Goal: Task Accomplishment & Management: Use online tool/utility

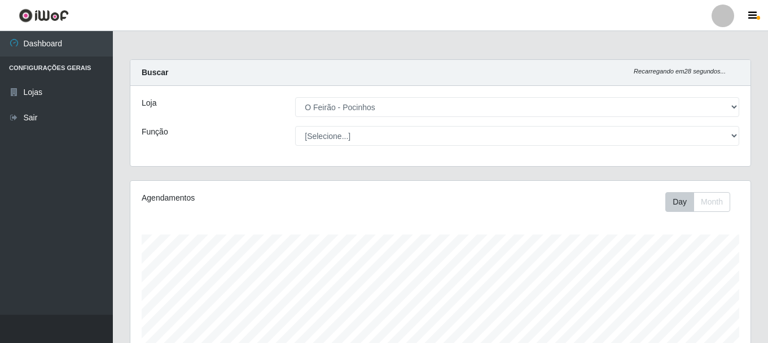
select select "190"
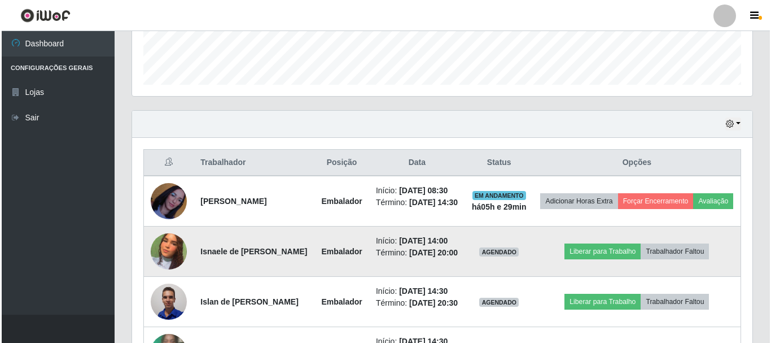
scroll to position [375, 0]
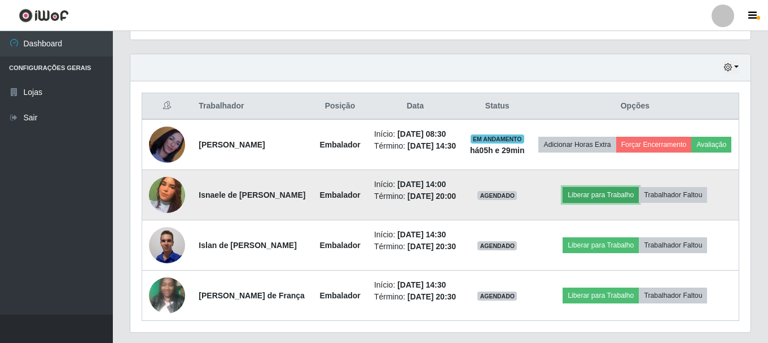
click at [598, 203] on button "Liberar para Trabalho" at bounding box center [601, 195] width 76 height 16
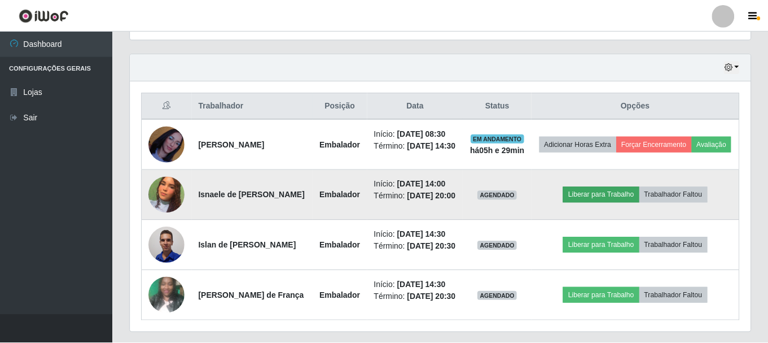
scroll to position [234, 615]
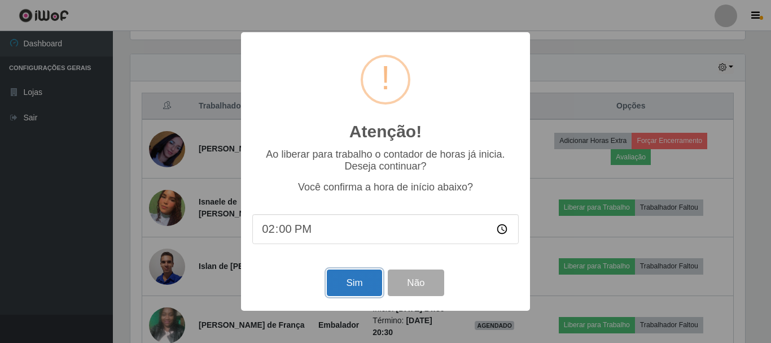
click at [337, 289] on button "Sim" at bounding box center [354, 282] width 55 height 27
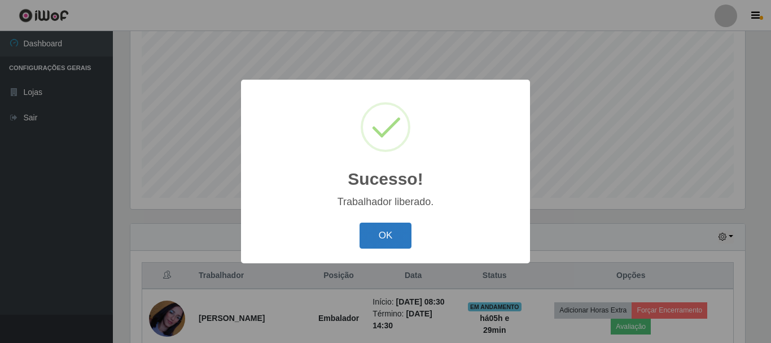
click at [389, 233] on button "OK" at bounding box center [385, 235] width 52 height 27
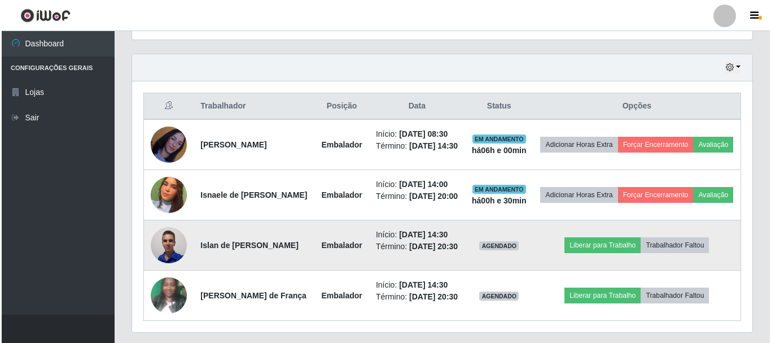
scroll to position [432, 0]
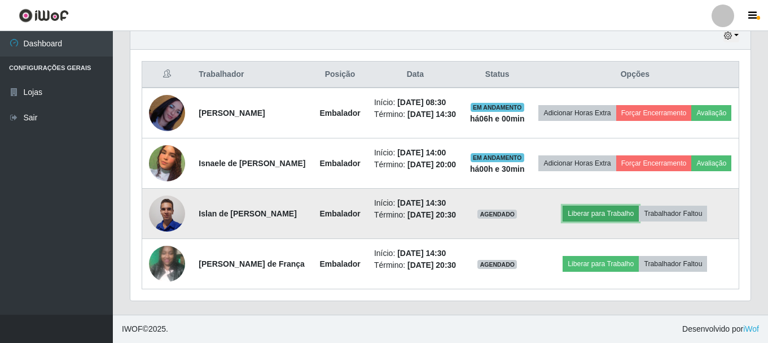
click at [606, 205] on button "Liberar para Trabalho" at bounding box center [601, 213] width 76 height 16
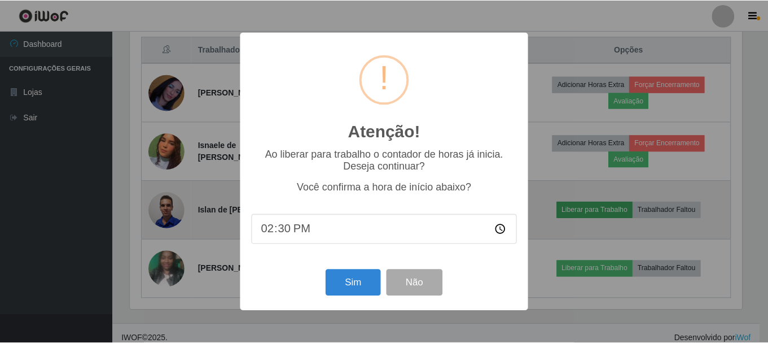
scroll to position [234, 615]
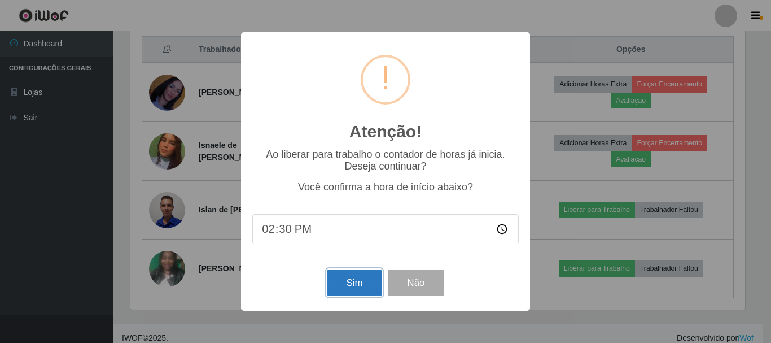
click at [373, 287] on button "Sim" at bounding box center [354, 282] width 55 height 27
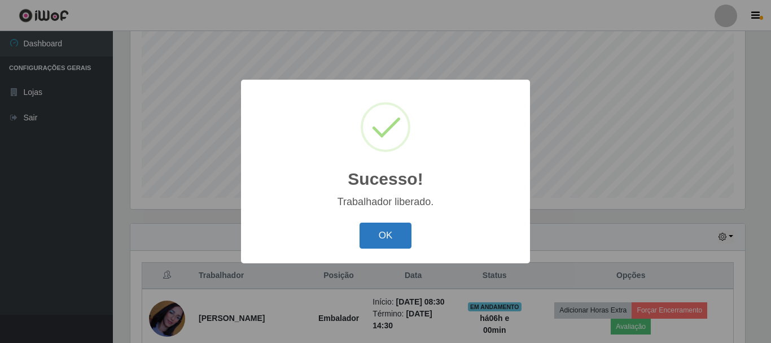
click at [386, 229] on button "OK" at bounding box center [385, 235] width 52 height 27
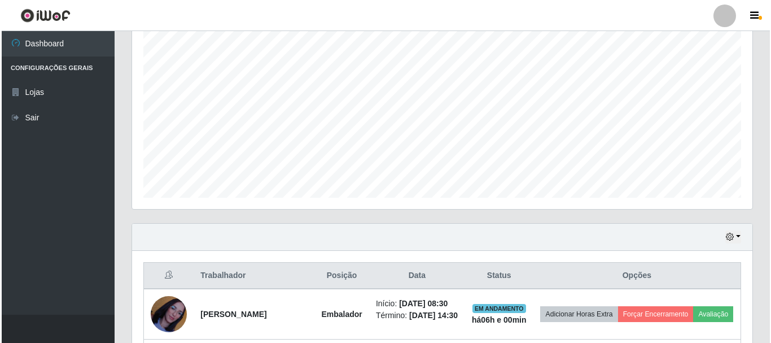
scroll to position [441, 0]
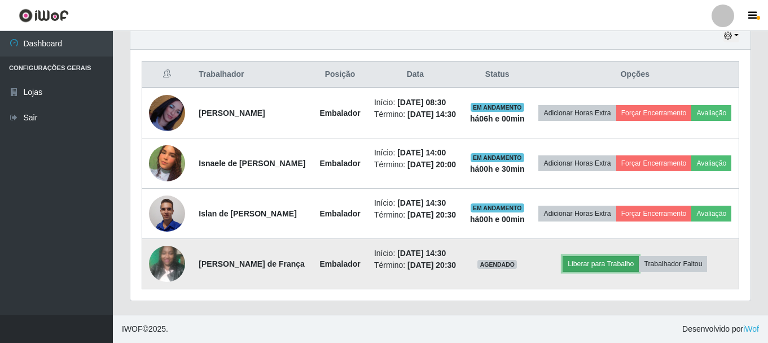
click at [595, 261] on button "Liberar para Trabalho" at bounding box center [601, 264] width 76 height 16
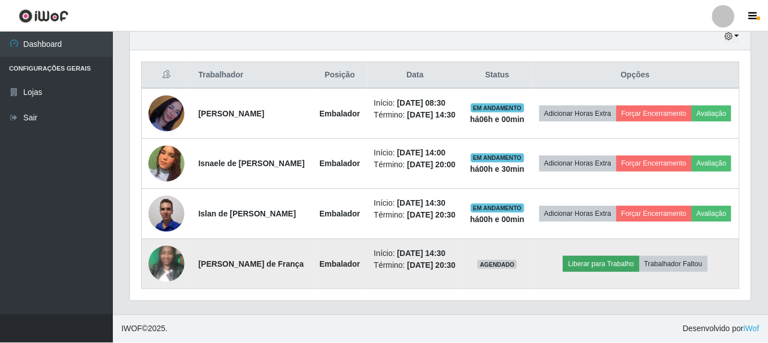
scroll to position [234, 615]
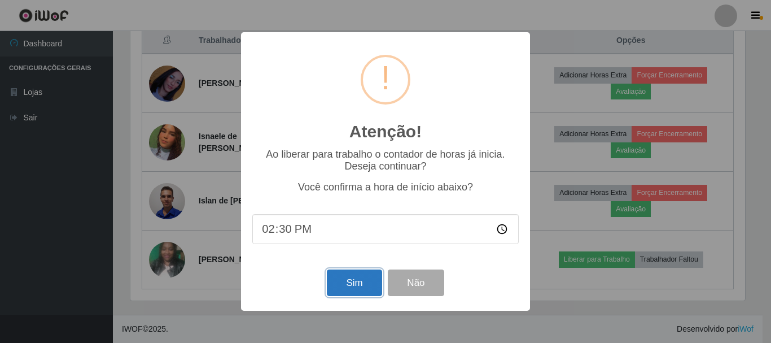
click at [339, 283] on button "Sim" at bounding box center [354, 282] width 55 height 27
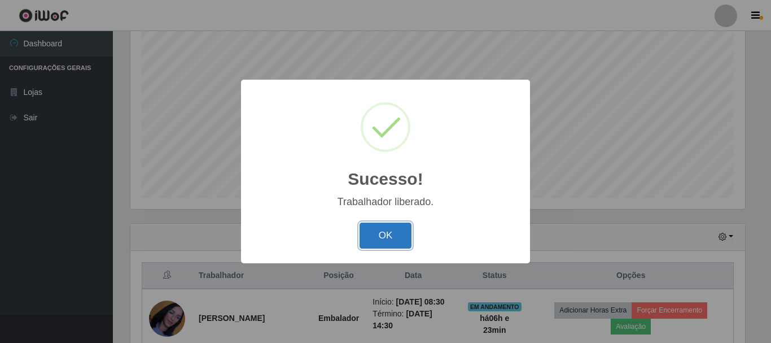
click at [376, 235] on button "OK" at bounding box center [385, 235] width 52 height 27
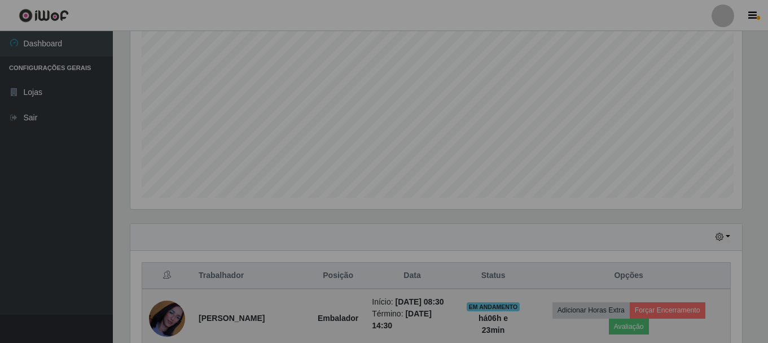
scroll to position [234, 620]
